Goal: Task Accomplishment & Management: Manage account settings

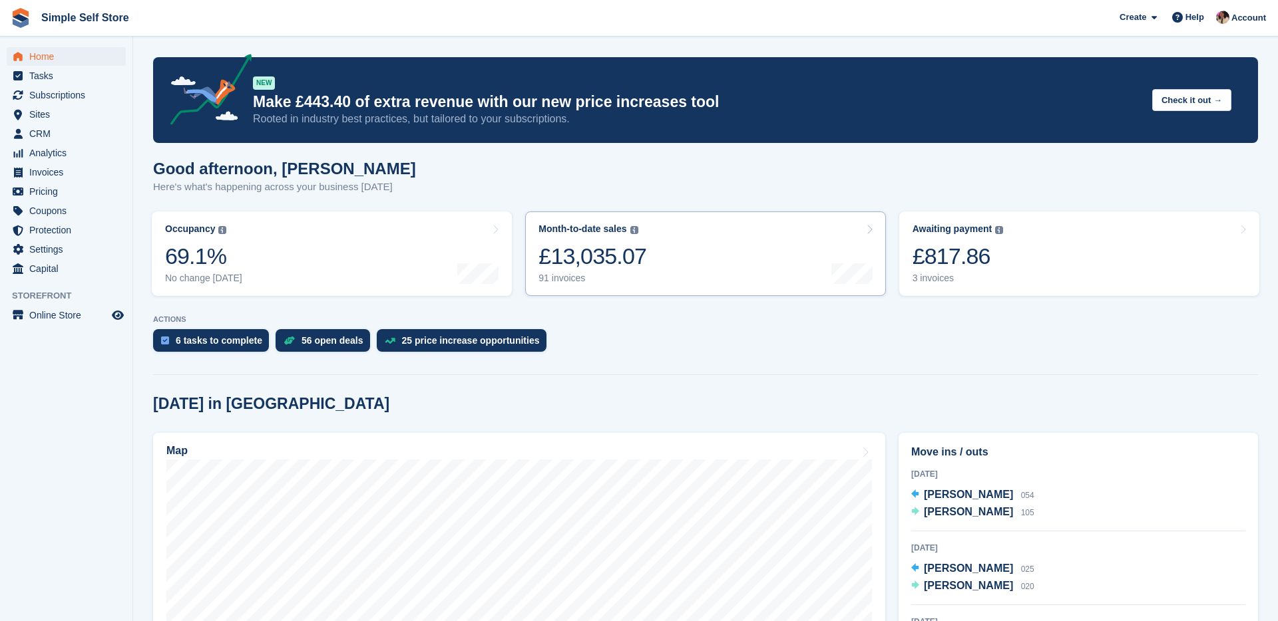
click at [608, 283] on div "91 invoices" at bounding box center [592, 278] width 108 height 11
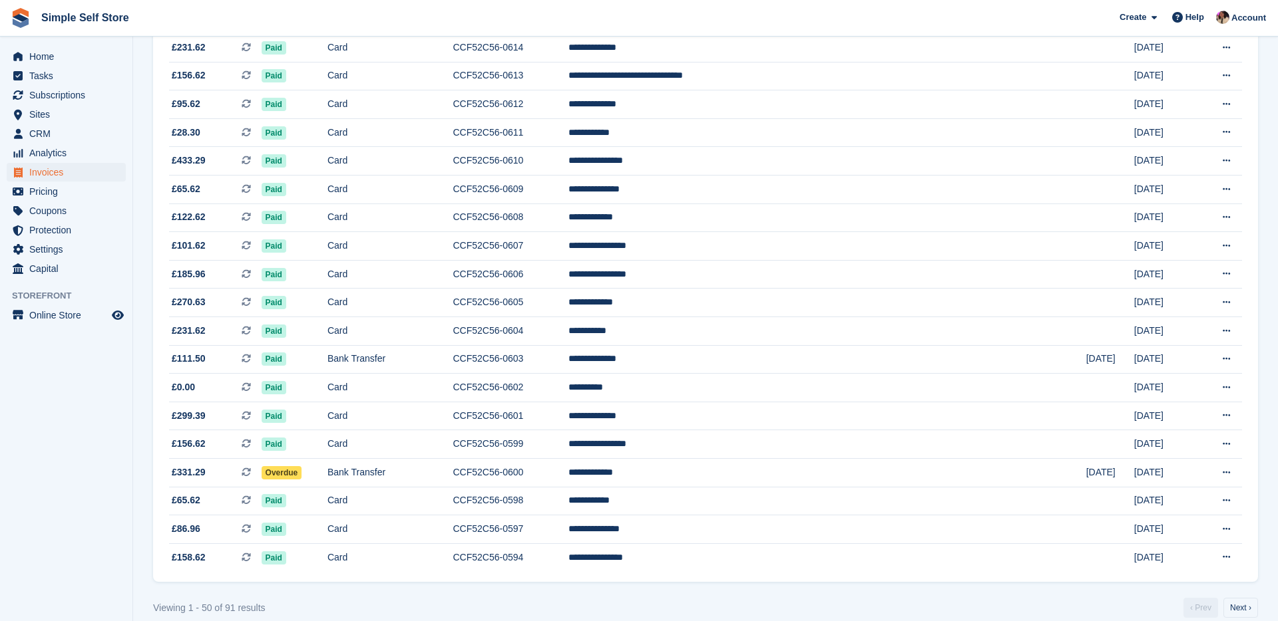
scroll to position [1118, 0]
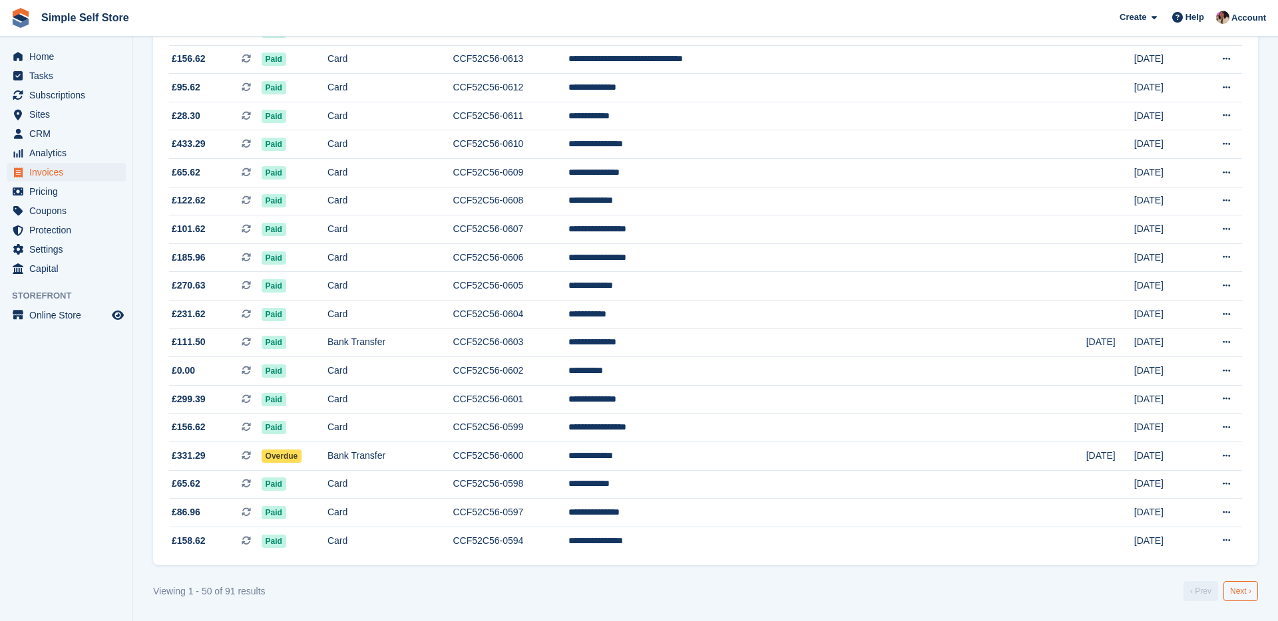
click at [1246, 593] on link "Next ›" at bounding box center [1240, 592] width 35 height 20
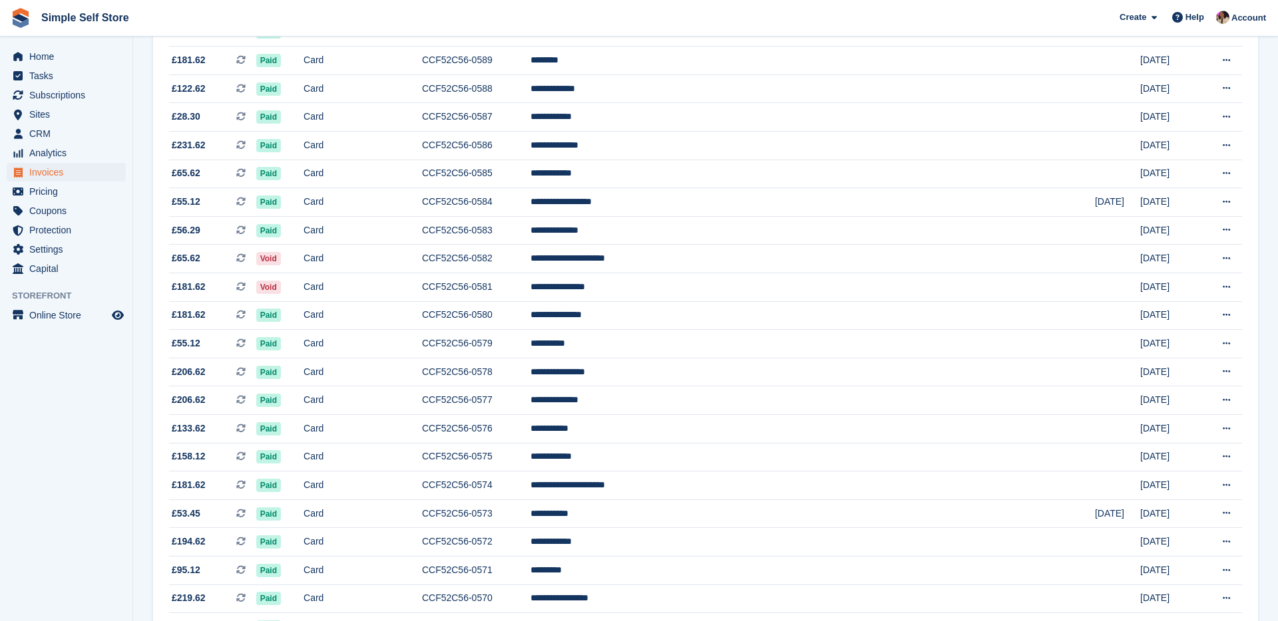
scroll to position [344, 0]
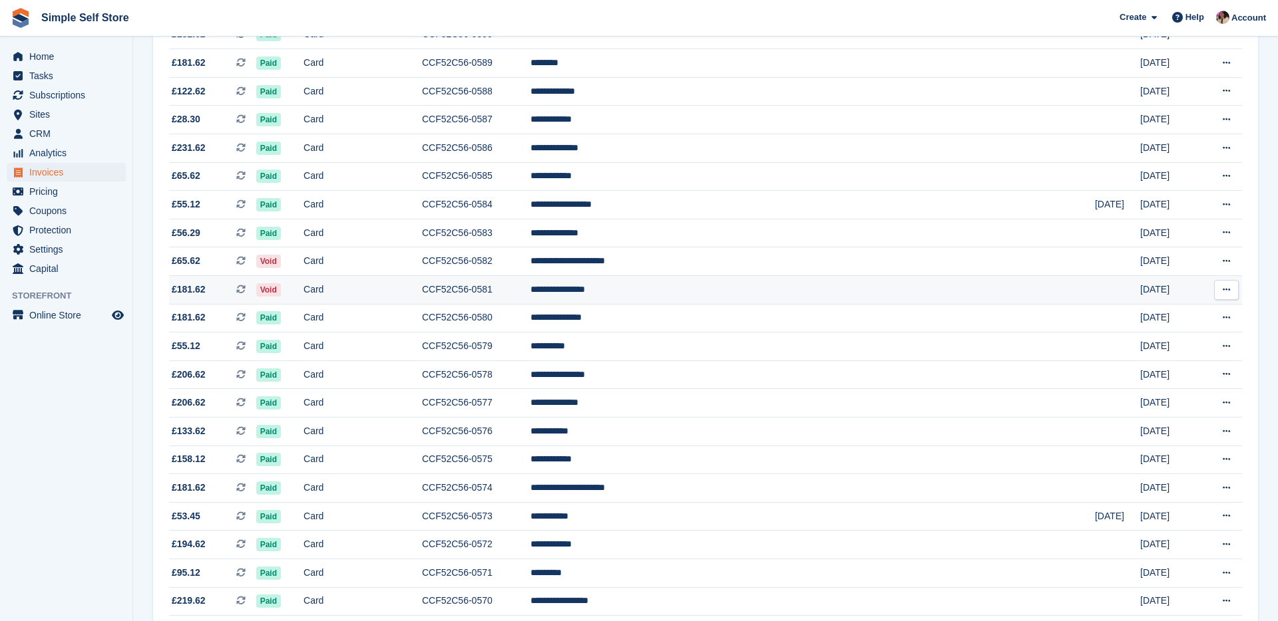
click at [216, 297] on span "£181.62 This is a recurring subscription invoice." at bounding box center [212, 290] width 87 height 14
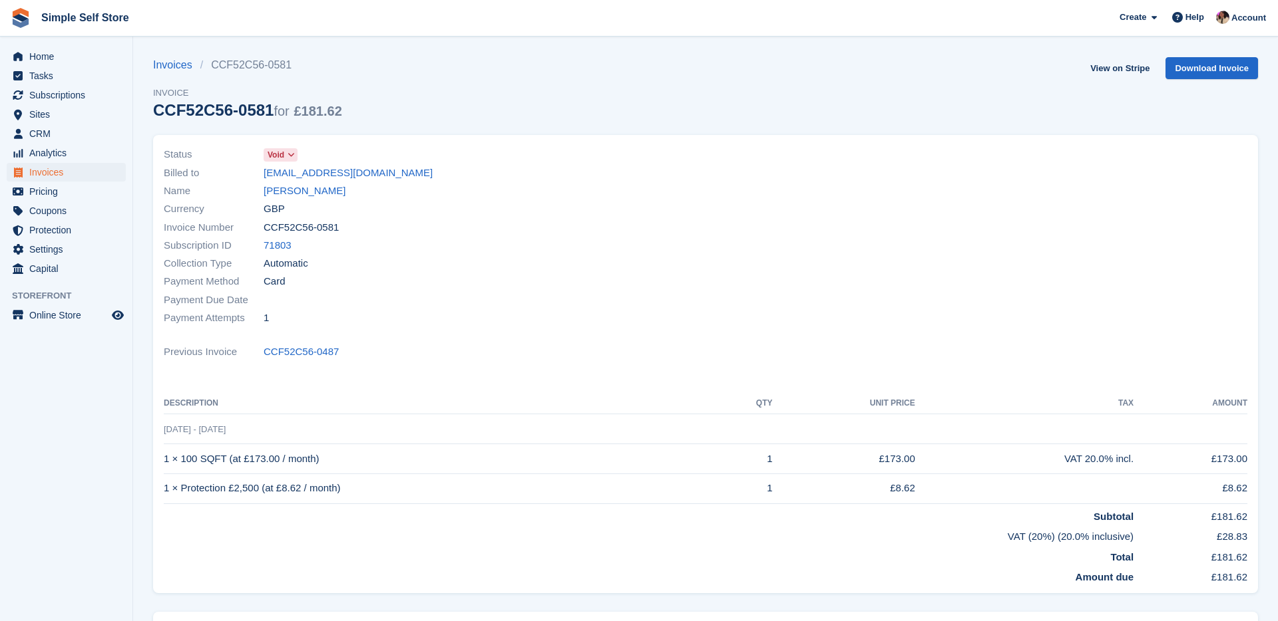
click at [287, 152] on span at bounding box center [290, 155] width 11 height 11
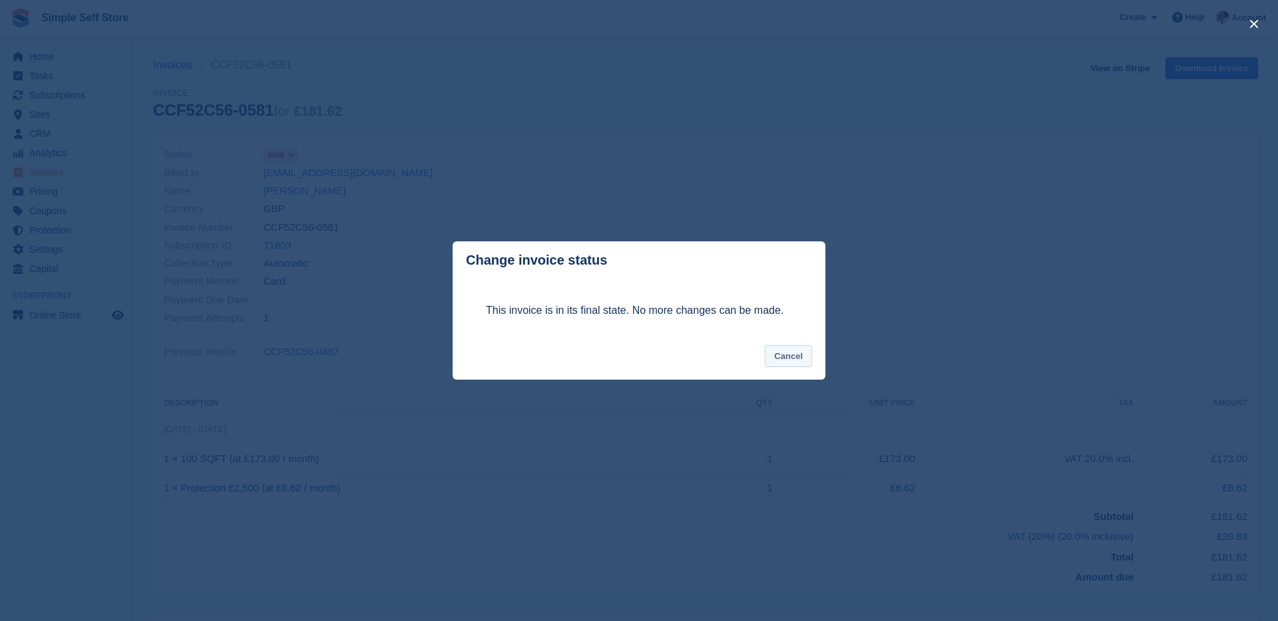
click at [794, 361] on button "Cancel" at bounding box center [788, 356] width 47 height 22
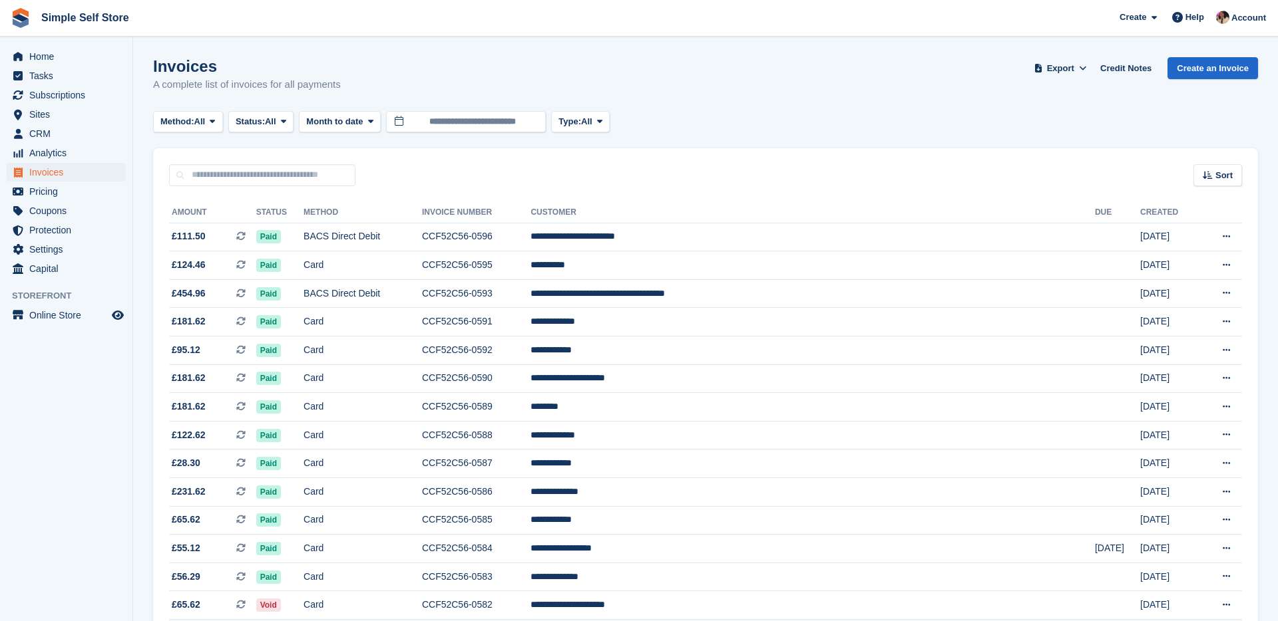
scroll to position [1, 0]
click at [49, 57] on span "Home" at bounding box center [69, 56] width 80 height 19
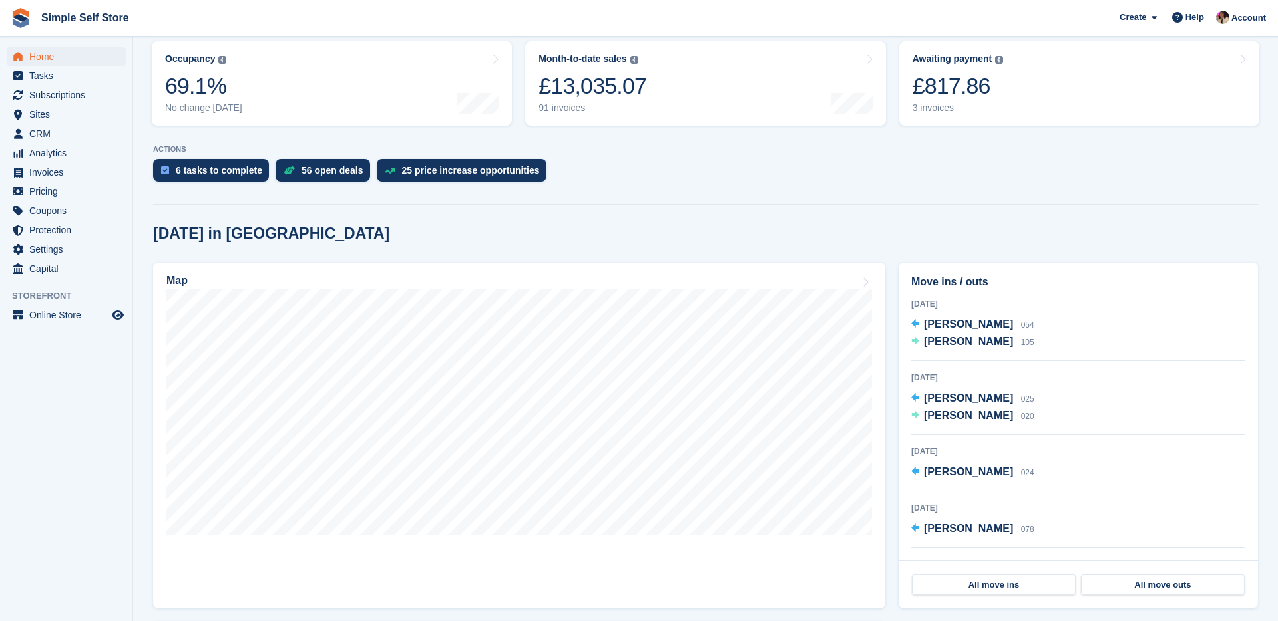
scroll to position [176, 0]
